Goal: Information Seeking & Learning: Learn about a topic

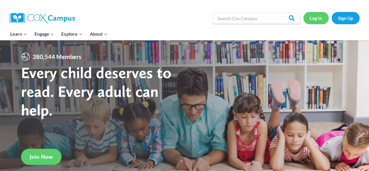
click at [322, 18] on link "Log In" at bounding box center [316, 18] width 25 height 12
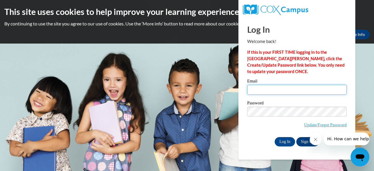
click at [279, 92] on input "Email" at bounding box center [296, 90] width 99 height 10
type input "ethanandjaren@gmail.com"
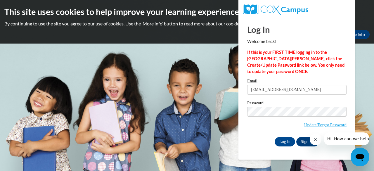
click at [317, 139] on icon "Close message from company" at bounding box center [315, 139] width 5 height 5
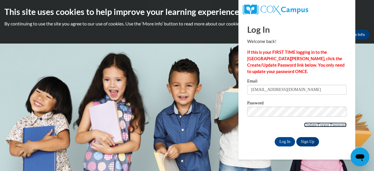
click at [304, 125] on link "Update/Forgot Password" at bounding box center [325, 124] width 42 height 5
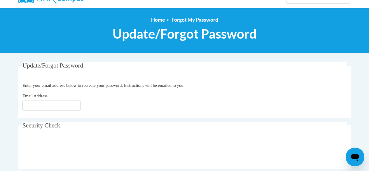
scroll to position [58, 0]
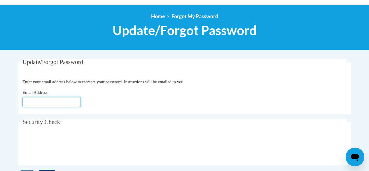
click at [53, 101] on input "Email Address" at bounding box center [51, 102] width 58 height 10
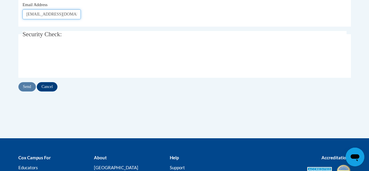
scroll to position [175, 0]
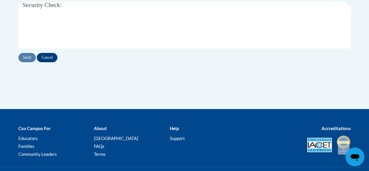
type input "ethanandjaren@gmail.com"
click at [32, 58] on input "Send" at bounding box center [27, 57] width 18 height 9
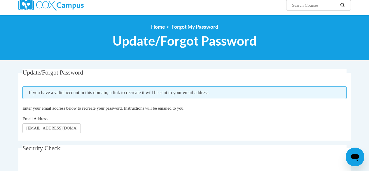
scroll to position [58, 0]
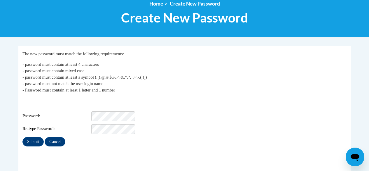
scroll to position [88, 0]
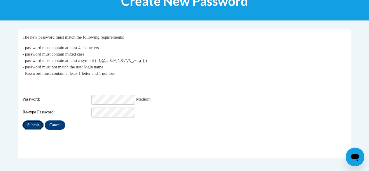
click at [34, 123] on input "Submit" at bounding box center [32, 124] width 21 height 9
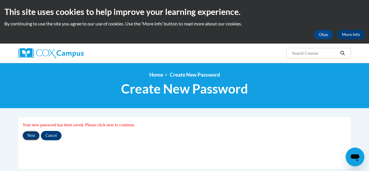
click at [29, 135] on input "Next" at bounding box center [30, 135] width 17 height 9
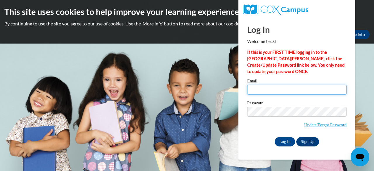
click at [265, 92] on input "Email" at bounding box center [296, 90] width 99 height 10
type input "[EMAIL_ADDRESS][DOMAIN_NAME]"
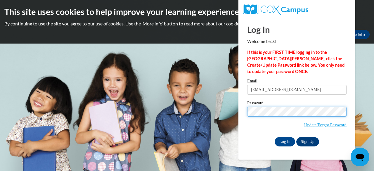
click at [274, 137] on input "Log In" at bounding box center [284, 141] width 20 height 9
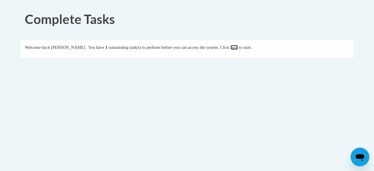
click at [238, 48] on link "here" at bounding box center [233, 47] width 7 height 5
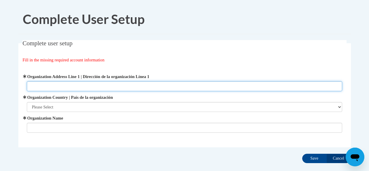
click at [53, 87] on input "Organization Address Line 1 | Dirección de la organización Línea 1" at bounding box center [185, 86] width 316 height 10
type input "Meadowdale early education"
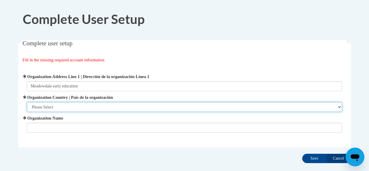
click at [56, 108] on select "Please Select [GEOGRAPHIC_DATA] | [GEOGRAPHIC_DATA] Outside of [GEOGRAPHIC_DATA…" at bounding box center [185, 107] width 316 height 10
select select "ad49bcad-a171-4b2e-b99c-48b446064914"
click at [27, 102] on select "Please Select [GEOGRAPHIC_DATA] | [GEOGRAPHIC_DATA] Outside of [GEOGRAPHIC_DATA…" at bounding box center [185, 107] width 316 height 10
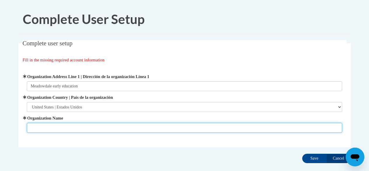
click at [50, 129] on input "Organization Name" at bounding box center [185, 128] width 316 height 10
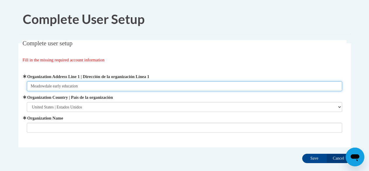
drag, startPoint x: 84, startPoint y: 88, endPoint x: 30, endPoint y: 86, distance: 53.5
click at [30, 86] on input "Meadowdale early education" at bounding box center [185, 86] width 316 height 10
type input "warner robins [US_STATE]"
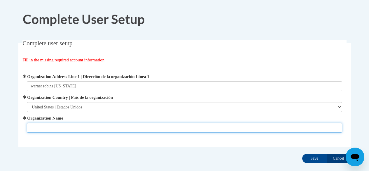
click at [33, 127] on input "Organization Name" at bounding box center [185, 128] width 316 height 10
type input "meadowdale early education"
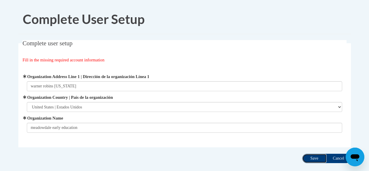
click at [322, 159] on input "Save" at bounding box center [314, 158] width 25 height 9
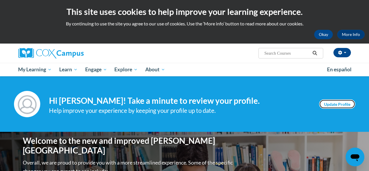
click at [328, 104] on link "Update Profile" at bounding box center [337, 103] width 36 height 9
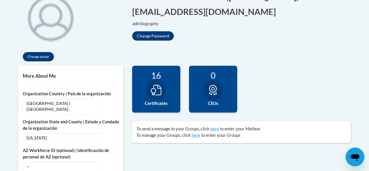
scroll to position [146, 0]
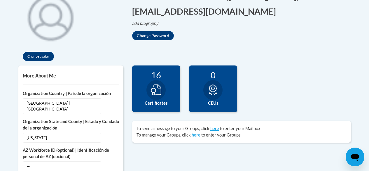
click at [167, 104] on label "Certificates" at bounding box center [156, 103] width 39 height 6
click at [152, 89] on icon at bounding box center [156, 89] width 11 height 11
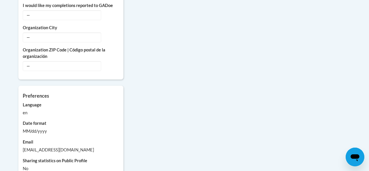
scroll to position [0, 0]
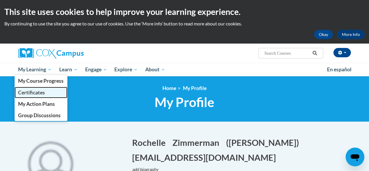
click at [37, 91] on span "Certificates" at bounding box center [31, 92] width 27 height 6
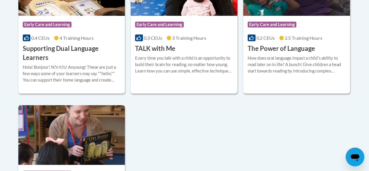
scroll to position [526, 0]
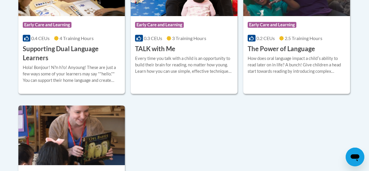
click at [100, 125] on img at bounding box center [71, 135] width 107 height 60
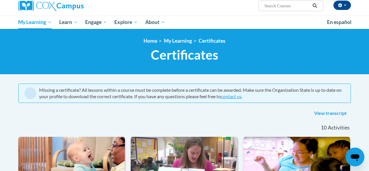
scroll to position [58, 0]
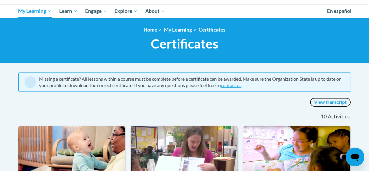
click at [320, 102] on link "View transcript" at bounding box center [330, 102] width 41 height 9
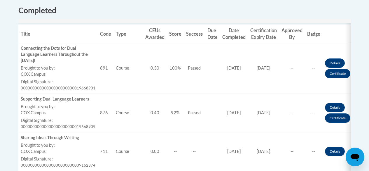
scroll to position [234, 0]
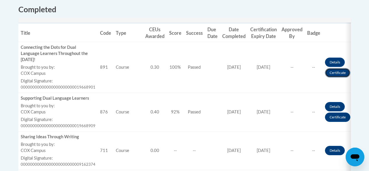
click at [330, 75] on link "Certificate" at bounding box center [337, 72] width 25 height 9
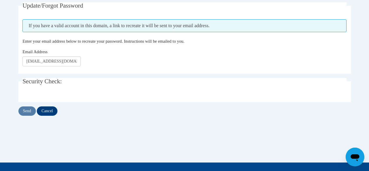
scroll to position [58, 0]
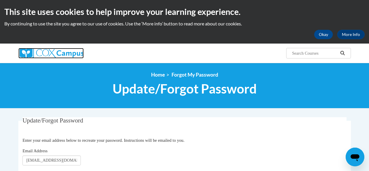
click at [69, 57] on img at bounding box center [50, 53] width 65 height 11
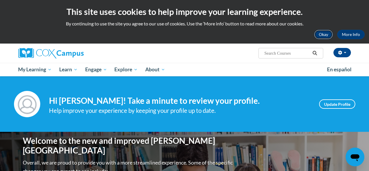
click at [323, 35] on button "Okay" at bounding box center [323, 34] width 19 height 9
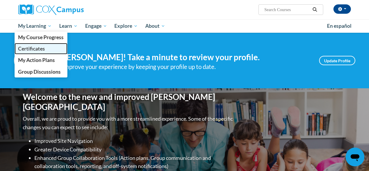
click at [41, 46] on span "Certificates" at bounding box center [31, 49] width 27 height 6
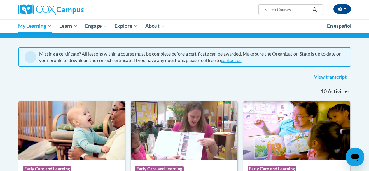
scroll to position [29, 0]
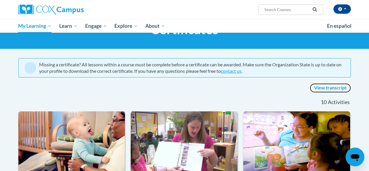
click at [334, 86] on link "View transcript" at bounding box center [330, 87] width 41 height 9
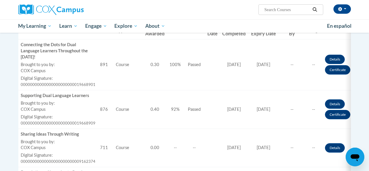
scroll to position [204, 0]
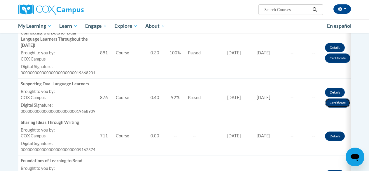
click at [331, 105] on link "Certificate" at bounding box center [337, 102] width 25 height 9
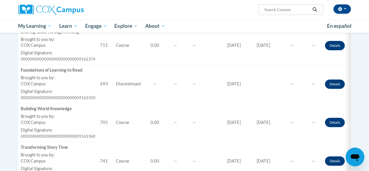
scroll to position [321, 0]
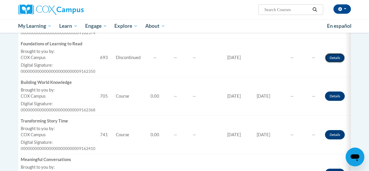
click at [330, 60] on link "Details" at bounding box center [335, 57] width 20 height 9
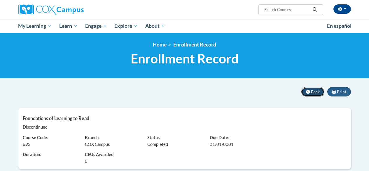
click at [313, 94] on button "Back" at bounding box center [313, 91] width 23 height 9
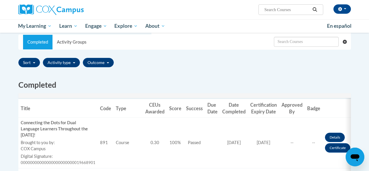
scroll to position [117, 0]
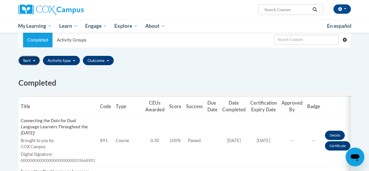
click at [28, 61] on button "Sort" at bounding box center [29, 60] width 22 height 9
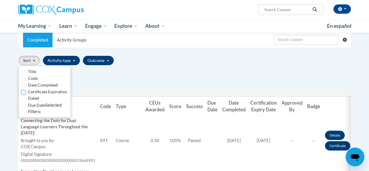
click at [23, 94] on input "Certificate Expiration Dated" at bounding box center [23, 92] width 5 height 5
radio input "true"
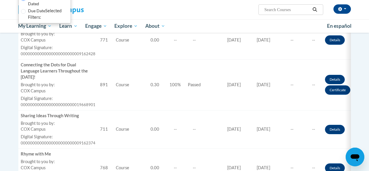
scroll to position [0, 0]
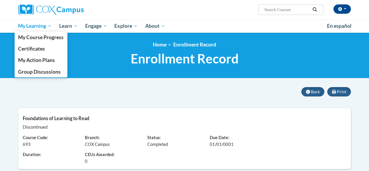
click at [39, 26] on span "My Learning" at bounding box center [35, 25] width 34 height 7
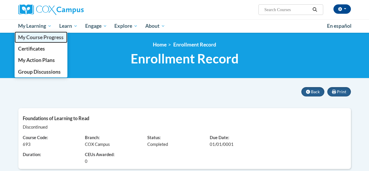
click at [39, 38] on span "My Course Progress" at bounding box center [41, 37] width 46 height 6
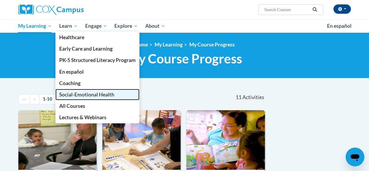
click at [76, 94] on span "Social-Emotional Health" at bounding box center [86, 94] width 55 height 6
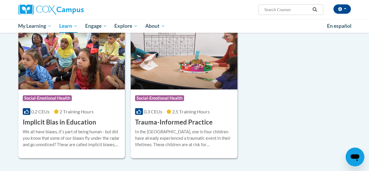
scroll to position [88, 0]
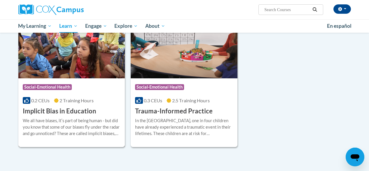
click at [76, 111] on h3 "Implicit Bias in Education" at bounding box center [60, 111] width 74 height 9
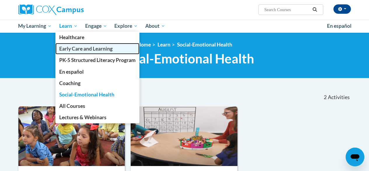
click at [79, 50] on span "Early Care and Learning" at bounding box center [85, 49] width 53 height 6
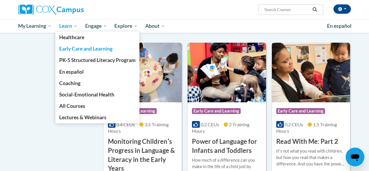
scroll to position [467, 0]
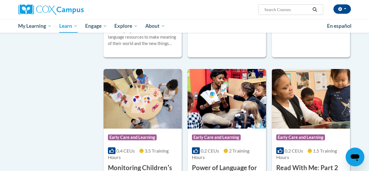
click at [33, 83] on div "Early Care and Learning Topics Dual Language Learners Infant/Toddler PS/PK «« «…" at bounding box center [185, 127] width 342 height 872
